Goal: Information Seeking & Learning: Learn about a topic

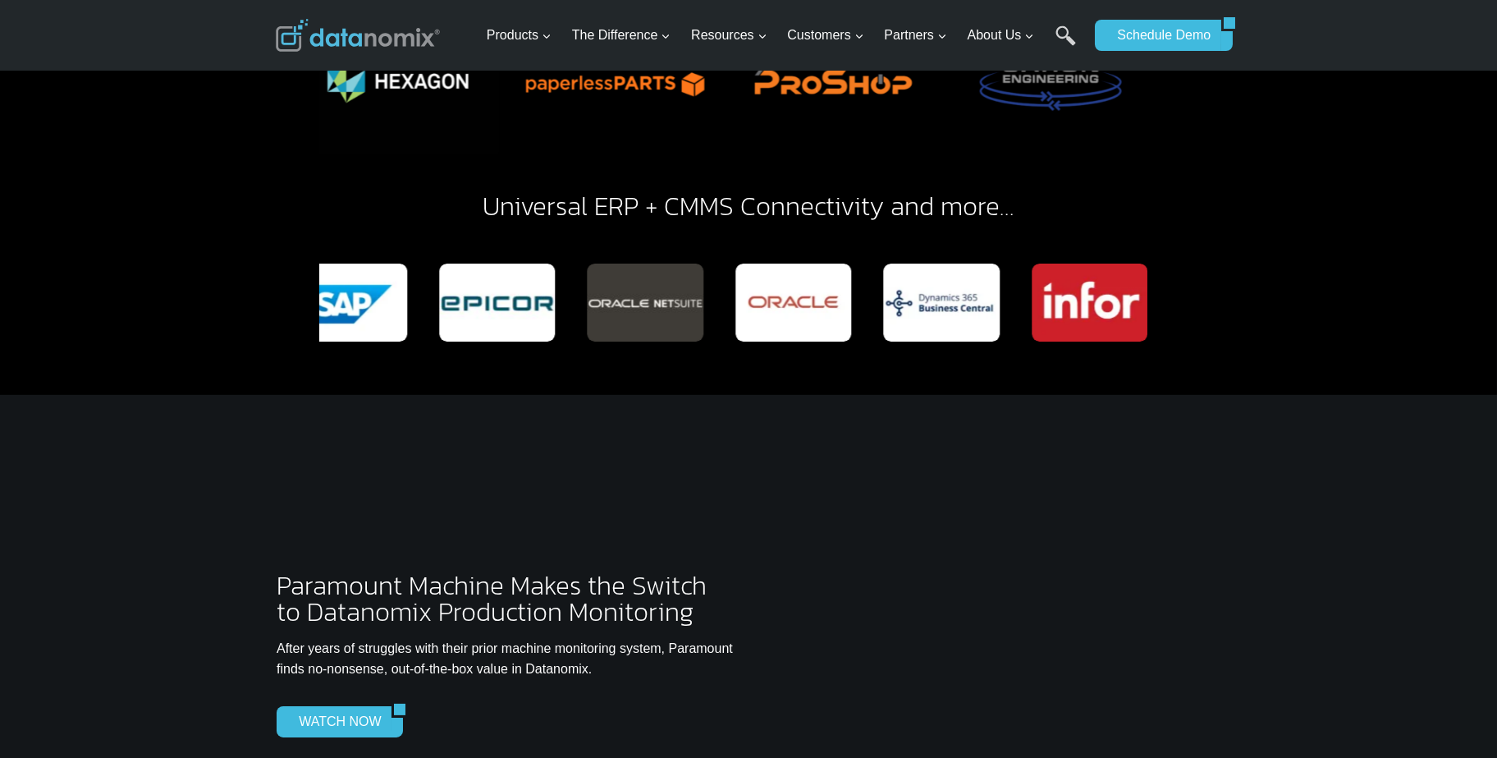
scroll to position [3694, 0]
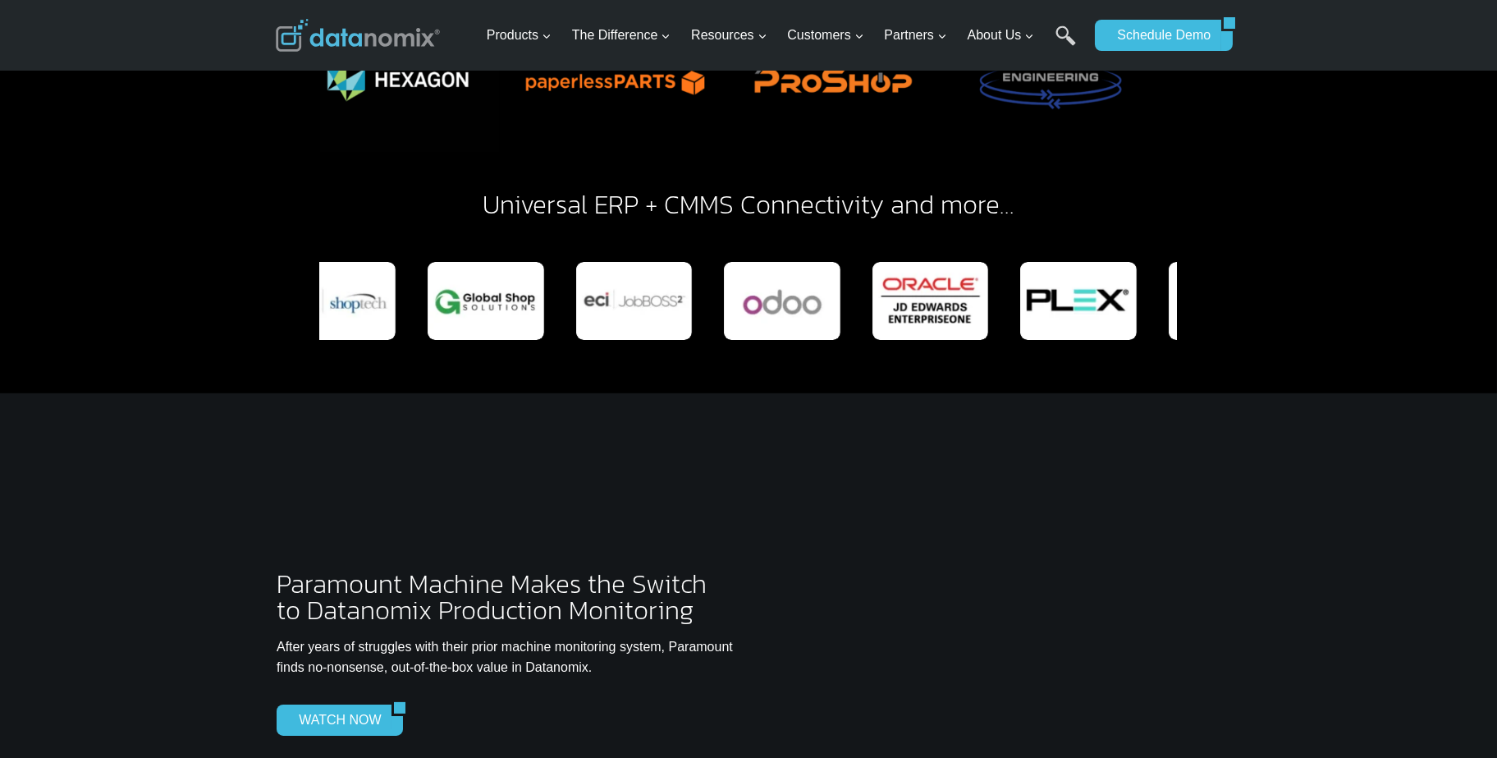
click at [820, 393] on div "Paramount Machine Makes the Switch to Datanomix Production Monitoring After yea…" at bounding box center [748, 630] width 985 height 474
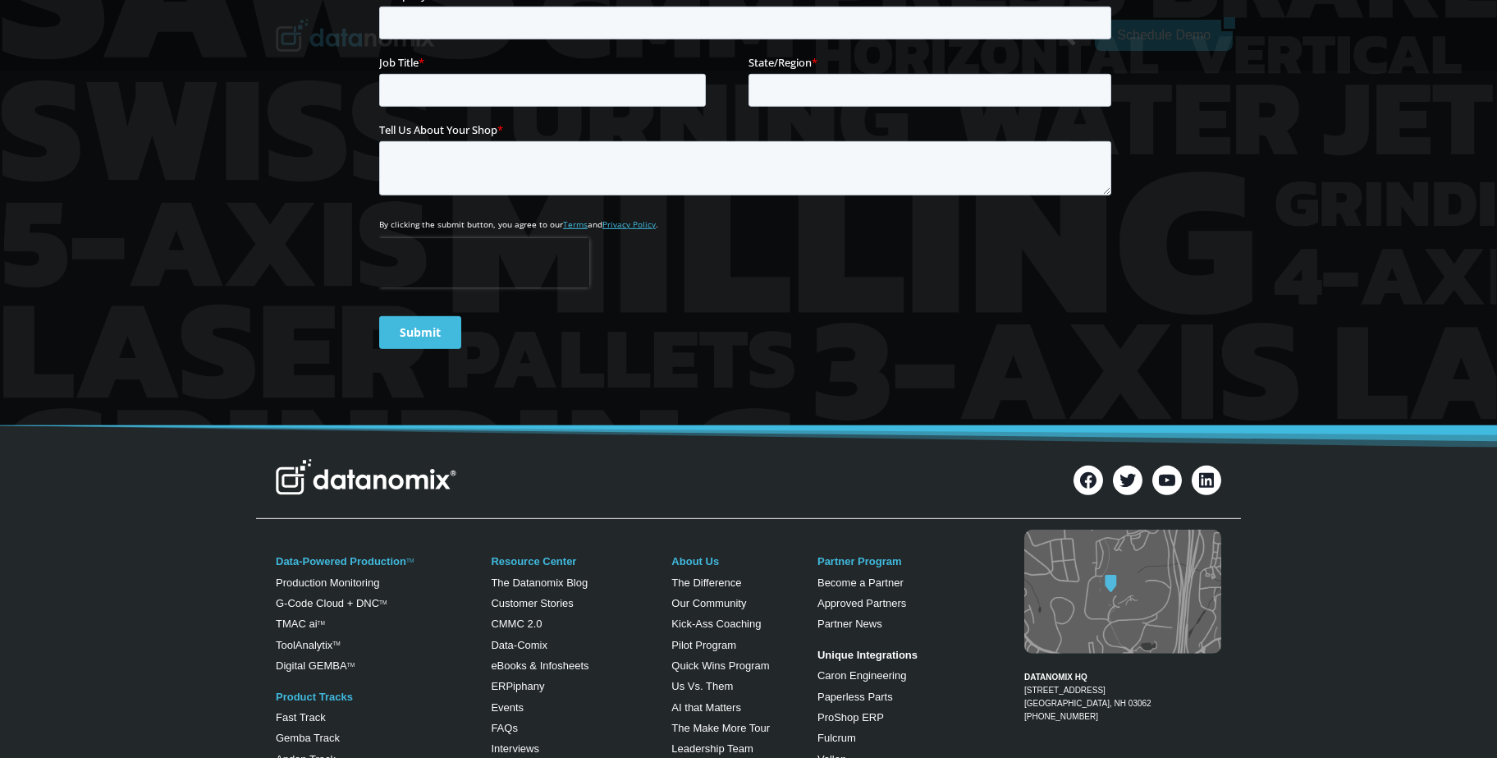
scroll to position [6156, 0]
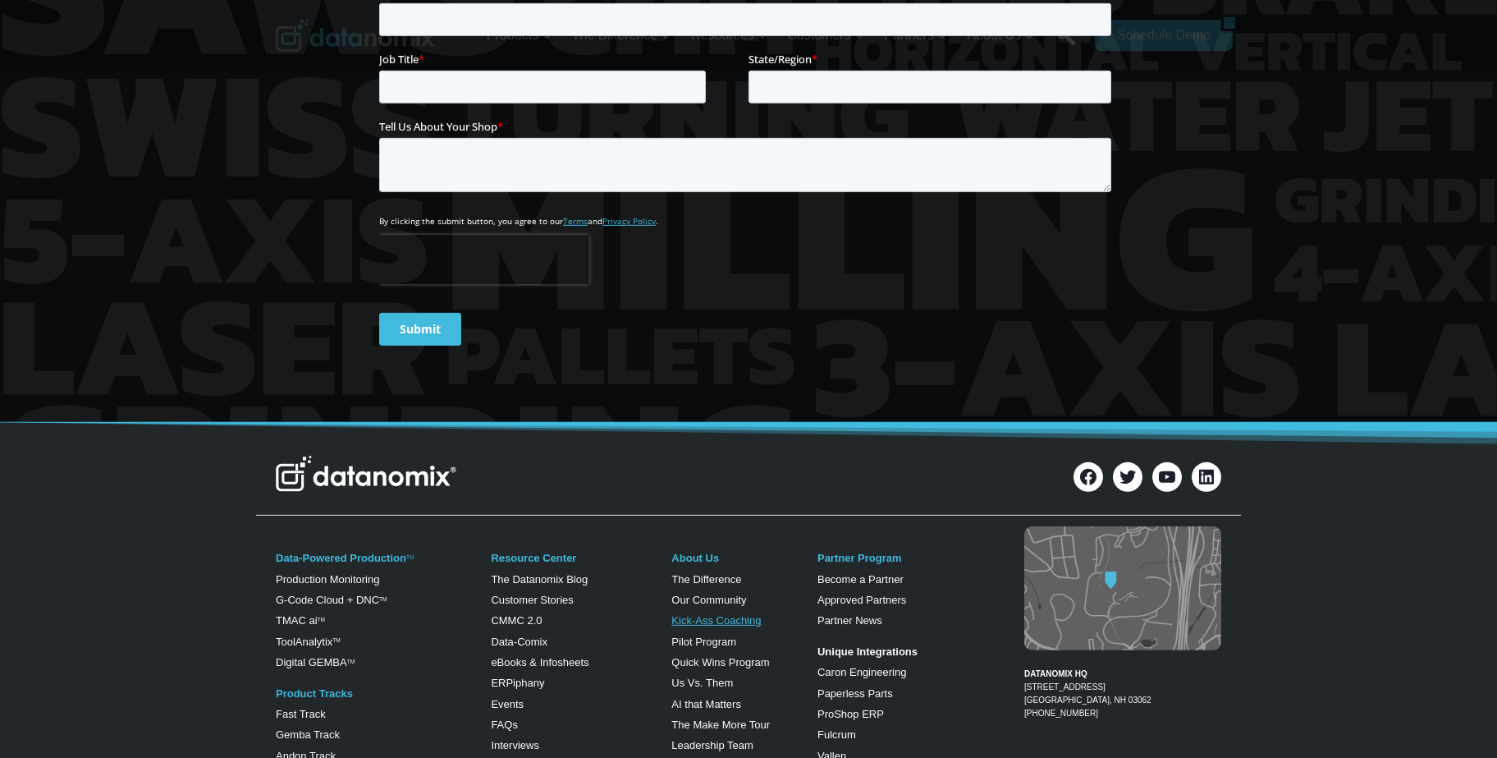
click at [733, 614] on link "Kick-Ass Coaching" at bounding box center [715, 620] width 89 height 12
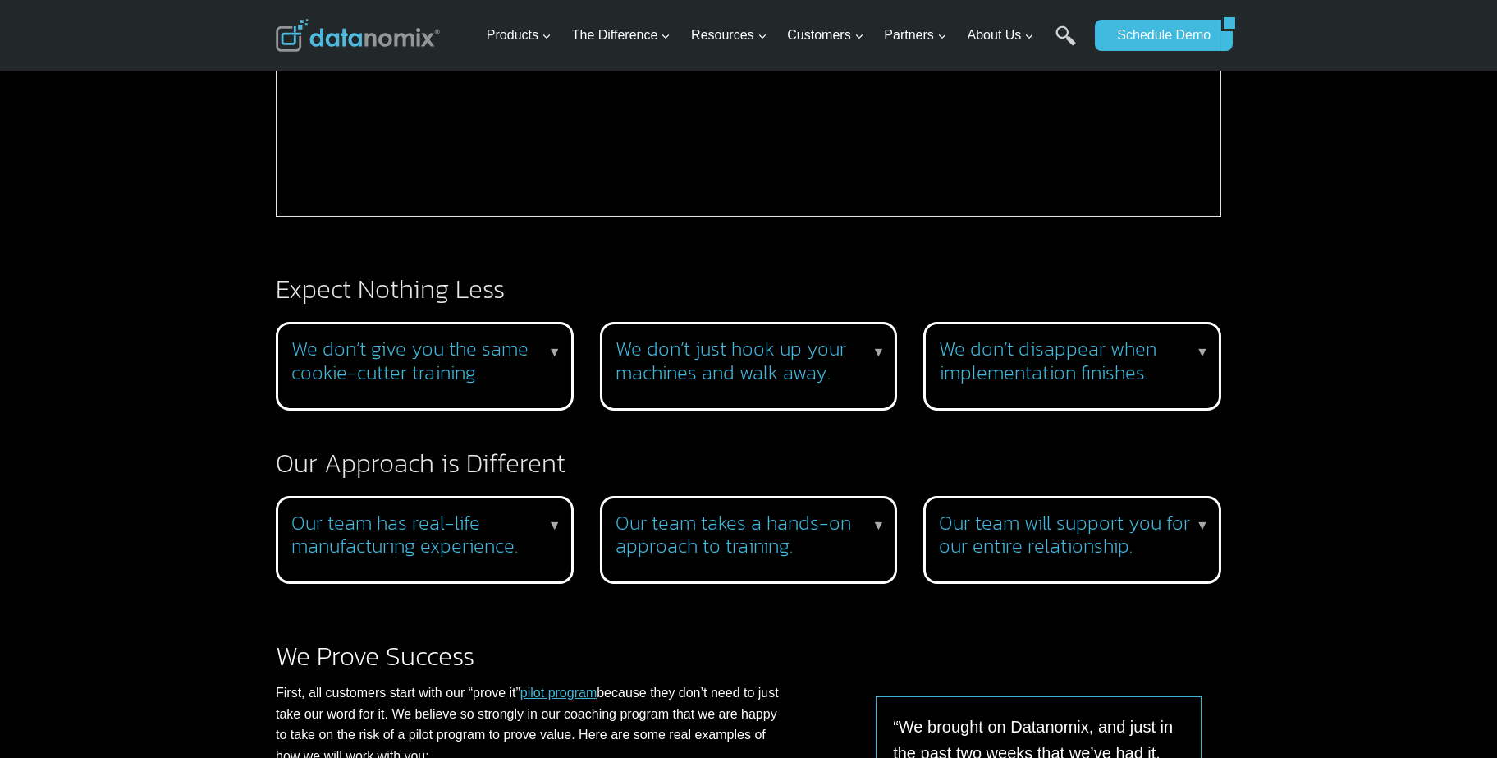
scroll to position [1313, 0]
